Goal: Find specific page/section: Find specific page/section

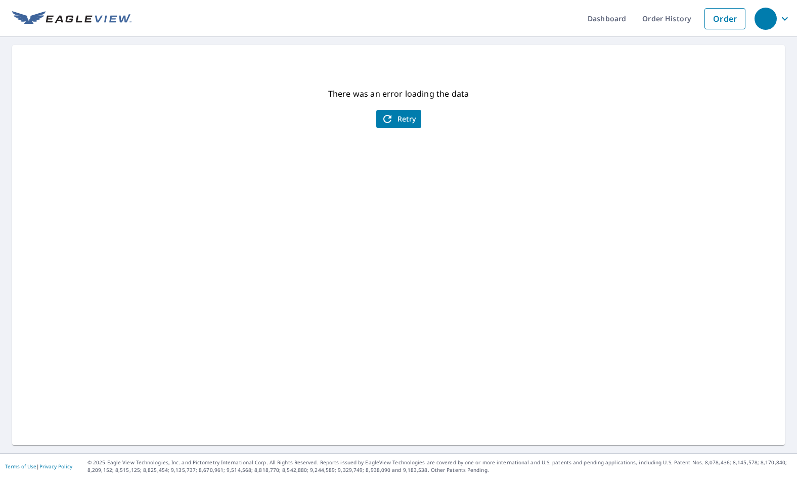
click at [397, 122] on span "Retry" at bounding box center [398, 119] width 35 height 12
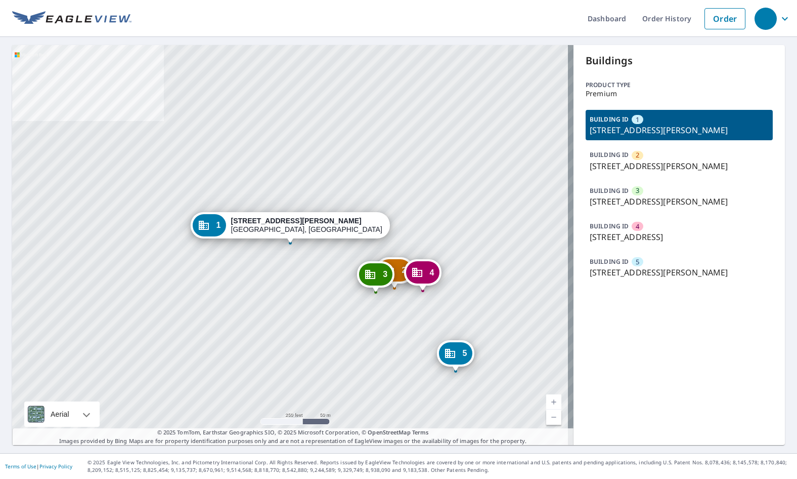
click at [776, 347] on div "Buildings Product type Premium BUILDING ID 1 [STREET_ADDRESS][PERSON_NAME] BUIL…" at bounding box center [679, 245] width 211 height 400
click at [619, 198] on p "[STREET_ADDRESS][PERSON_NAME]" at bounding box center [679, 201] width 179 height 12
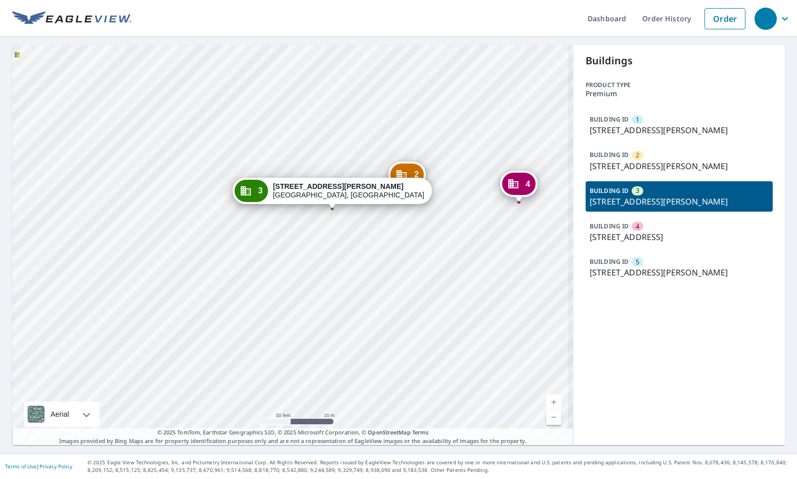
drag, startPoint x: 329, startPoint y: 243, endPoint x: 330, endPoint y: 249, distance: 6.2
click at [330, 249] on div "1 [STREET_ADDRESS][PERSON_NAME] 2 [STREET_ADDRESS][PERSON_NAME] 4 [STREET_ADDRE…" at bounding box center [292, 245] width 561 height 400
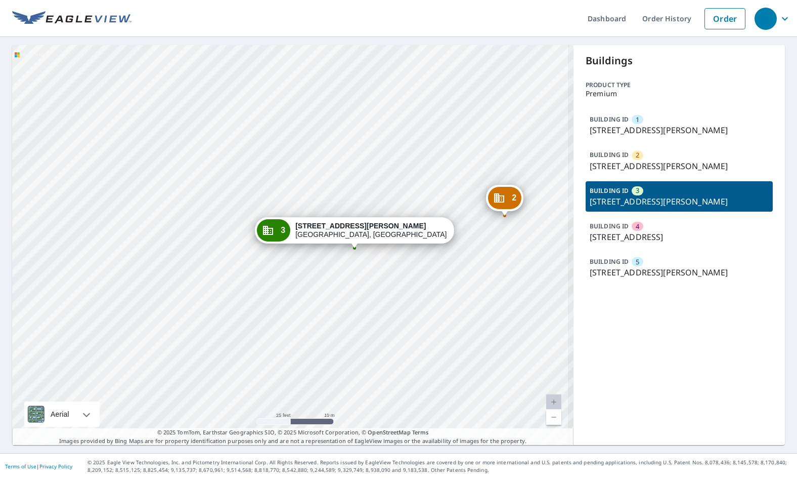
drag, startPoint x: 311, startPoint y: 232, endPoint x: 301, endPoint y: 259, distance: 29.0
click at [301, 259] on div "1 [STREET_ADDRESS][PERSON_NAME] 2 [STREET_ADDRESS][PERSON_NAME] 4 [STREET_ADDRE…" at bounding box center [292, 245] width 561 height 400
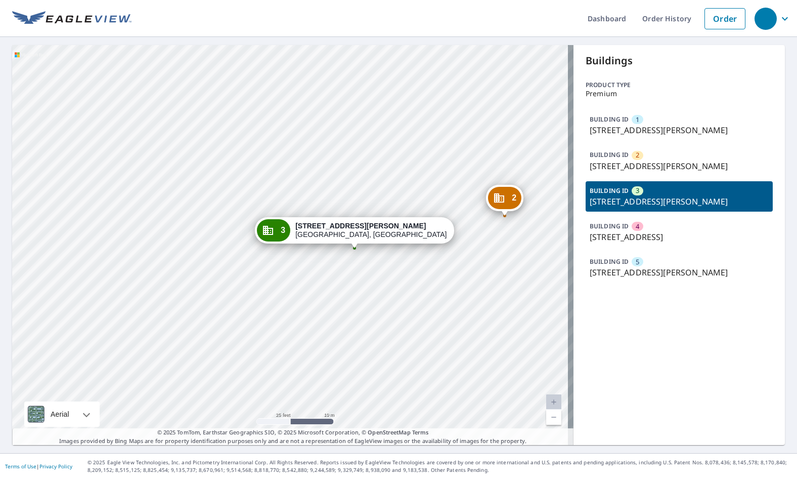
click at [759, 328] on div "Buildings Product type Premium BUILDING ID 1 [STREET_ADDRESS][PERSON_NAME] BUIL…" at bounding box center [679, 245] width 211 height 400
